Goal: Information Seeking & Learning: Learn about a topic

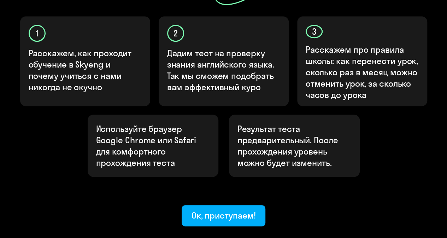
scroll to position [272, 0]
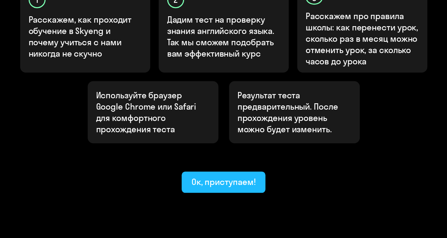
click at [240, 171] on button "Ок, приступаем!" at bounding box center [223, 181] width 84 height 21
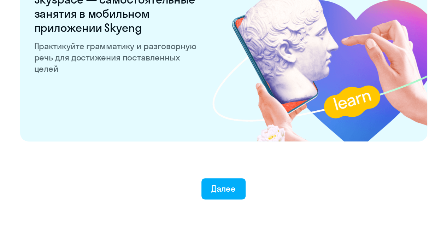
scroll to position [1399, 0]
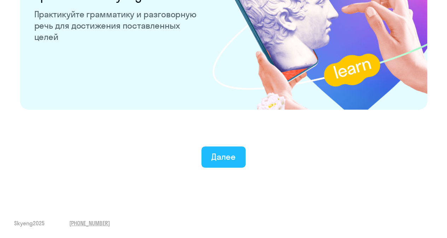
click at [232, 161] on div "Далее" at bounding box center [223, 156] width 24 height 11
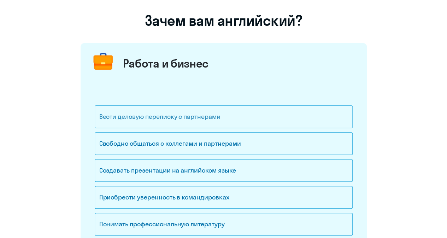
scroll to position [71, 0]
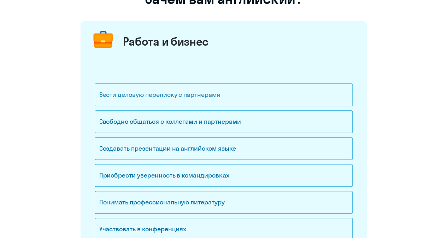
click at [195, 103] on div "Вести деловую переписку с партнерами" at bounding box center [224, 94] width 258 height 23
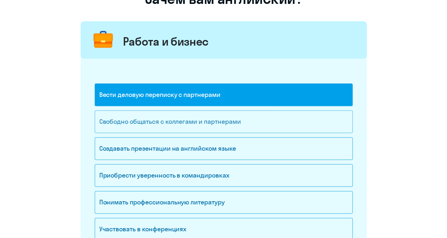
click at [197, 122] on div "Свободно общаться с коллегами и партнерами" at bounding box center [224, 121] width 258 height 23
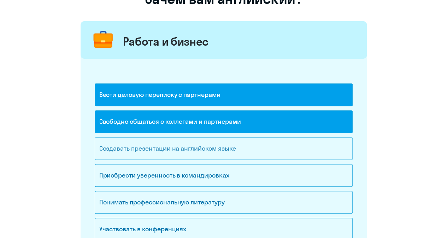
click at [202, 141] on div "Создавать презентации на английском языке" at bounding box center [224, 148] width 258 height 23
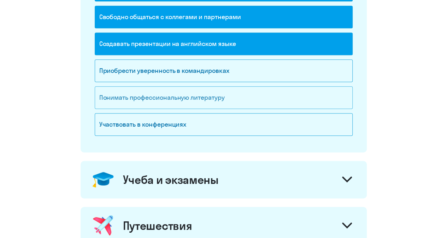
scroll to position [177, 0]
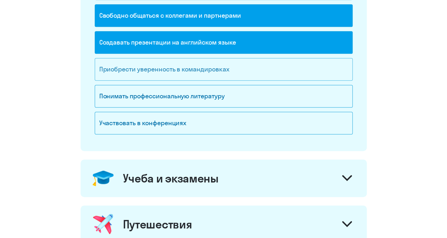
click at [165, 73] on div "Приобрести уверенность в командировках" at bounding box center [224, 69] width 258 height 23
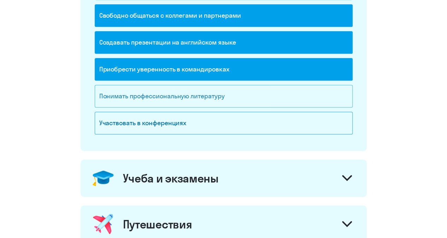
click at [171, 89] on div "Понимать профессиональную литературу" at bounding box center [224, 96] width 258 height 23
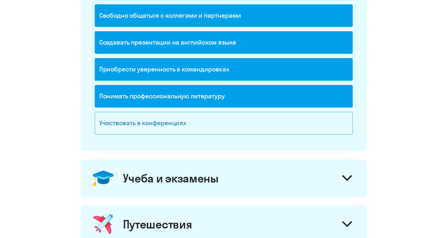
click at [185, 122] on div "Участвовать в конференциях" at bounding box center [224, 123] width 258 height 23
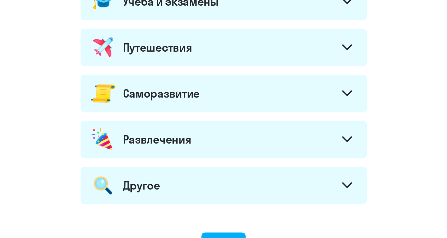
scroll to position [434, 0]
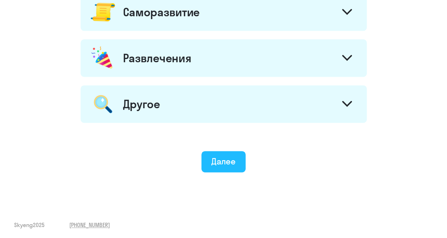
click at [238, 159] on button "Далее" at bounding box center [223, 161] width 44 height 21
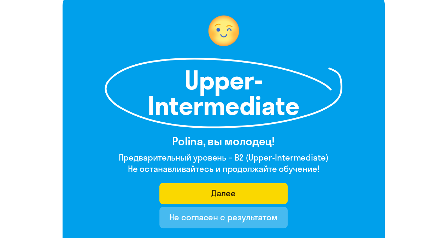
scroll to position [42, 0]
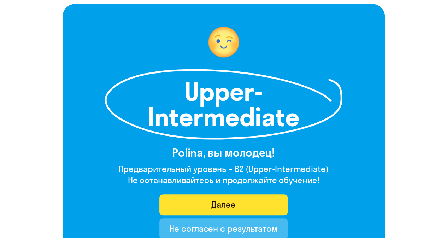
click at [247, 199] on button "Далее" at bounding box center [223, 204] width 128 height 21
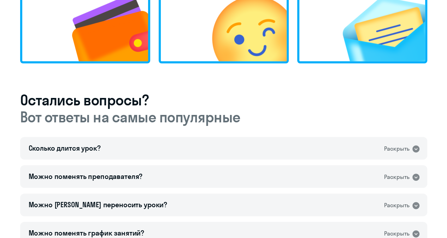
scroll to position [318, 0]
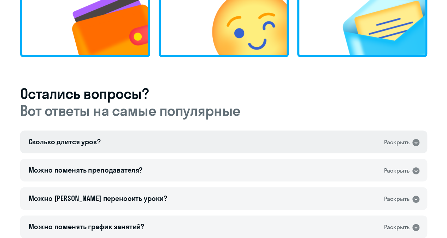
click at [410, 144] on div "Раскрыть" at bounding box center [402, 141] width 36 height 9
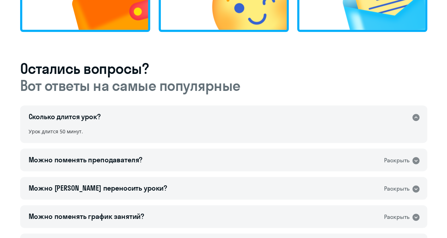
scroll to position [353, 0]
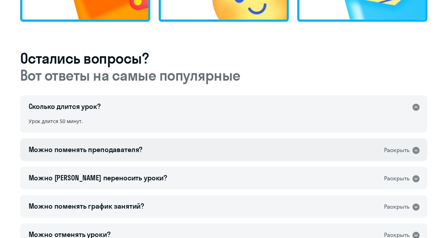
click at [146, 148] on div "Можно поменять преподавателя? Раскрыть" at bounding box center [223, 149] width 407 height 23
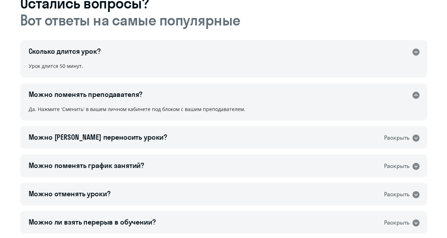
scroll to position [424, 0]
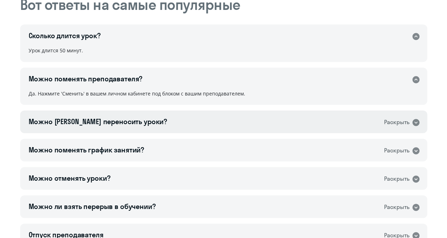
click at [173, 126] on div "Можно [PERSON_NAME] переносить уроки? Раскрыть" at bounding box center [223, 121] width 407 height 23
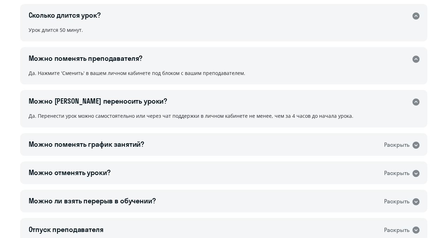
scroll to position [459, 0]
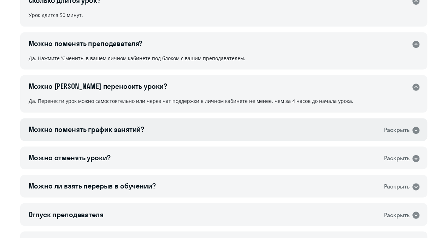
click at [182, 124] on div "Можно поменять график занятий? Раскрыть" at bounding box center [223, 129] width 407 height 23
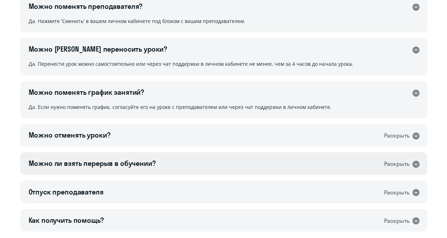
scroll to position [530, 0]
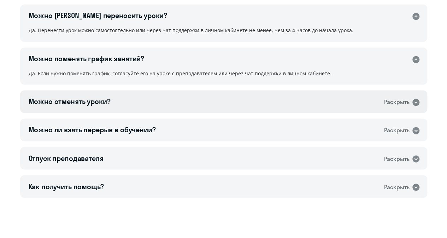
click at [116, 105] on div "Можно отменять уроки? Раскрыть" at bounding box center [223, 101] width 407 height 23
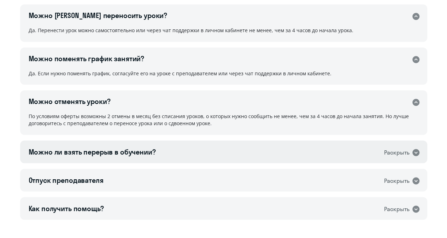
click at [203, 152] on div "Можно ли взять перерыв в обучении? Раскрыть" at bounding box center [223, 151] width 407 height 23
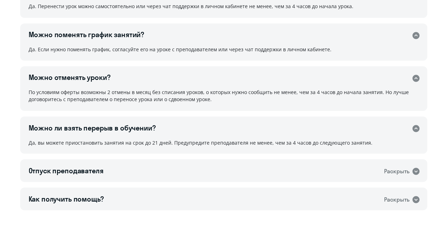
scroll to position [565, 0]
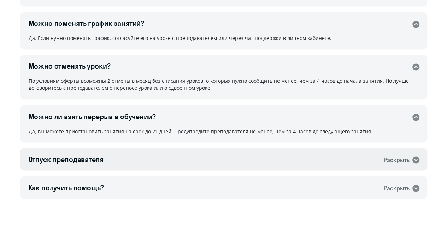
click at [208, 158] on div "Отпуск преподавателя Раскрыть" at bounding box center [223, 159] width 407 height 23
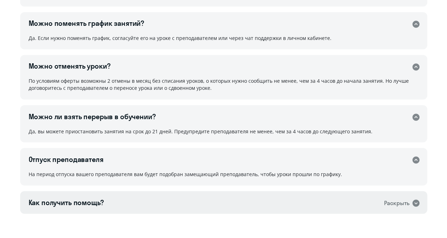
click at [226, 199] on div "Как получить помощь? Раскрыть" at bounding box center [223, 202] width 407 height 23
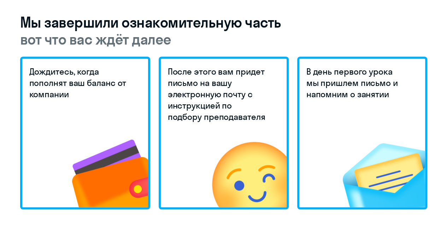
scroll to position [131, 0]
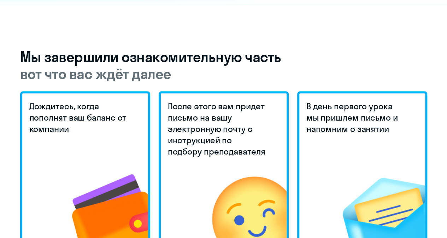
click at [229, 163] on img at bounding box center [235, 193] width 104 height 95
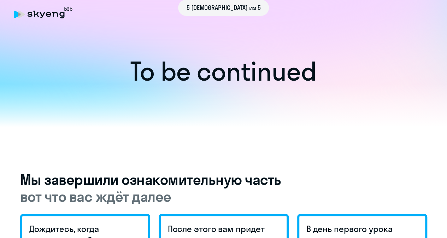
scroll to position [0, 0]
